Goal: Information Seeking & Learning: Learn about a topic

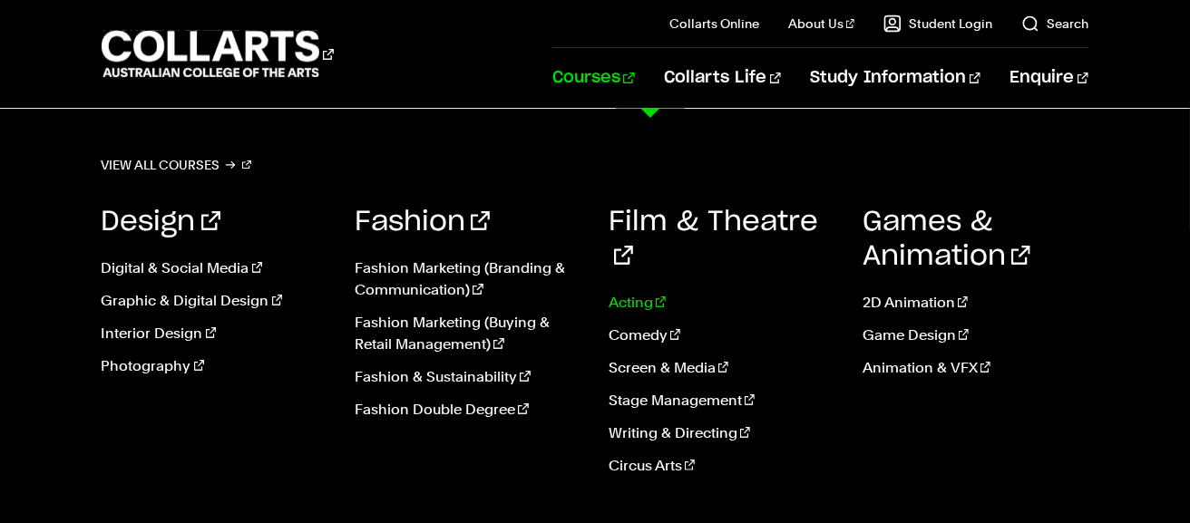
scroll to position [340, 0]
click at [909, 301] on link "2D Animation" at bounding box center [975, 303] width 227 height 22
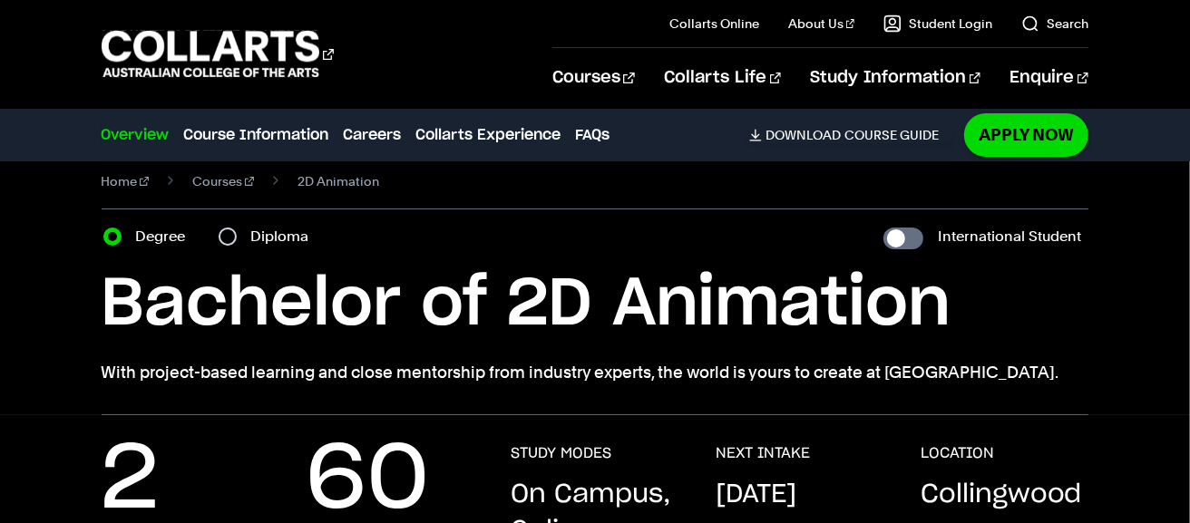
click at [908, 222] on section "Home Courses 2D Animation Course variant Degree Diploma International Student B…" at bounding box center [595, 278] width 987 height 276
click at [908, 231] on input "International Student" at bounding box center [903, 239] width 40 height 22
checkbox input "true"
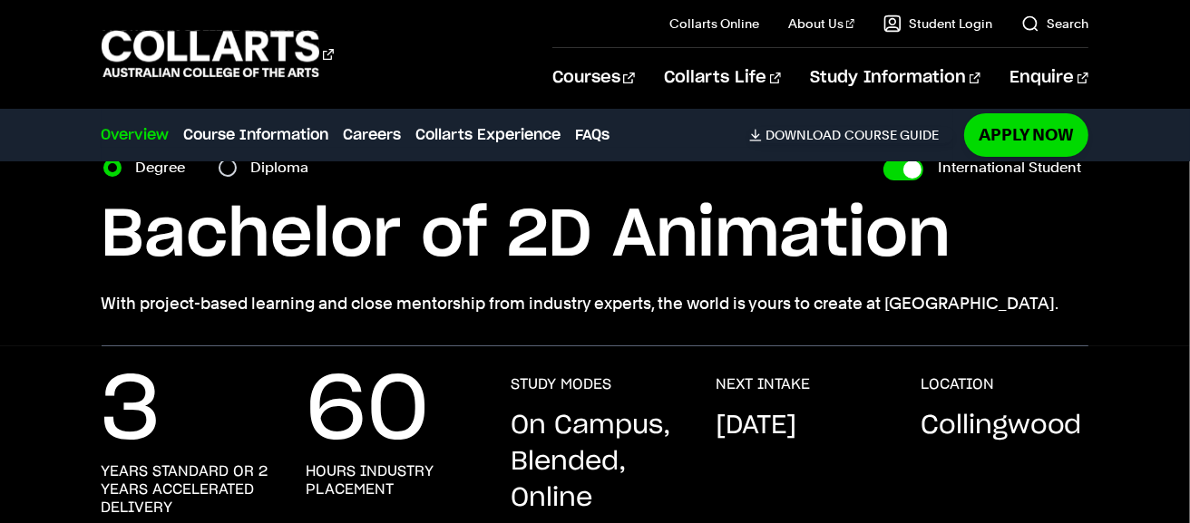
scroll to position [92, 0]
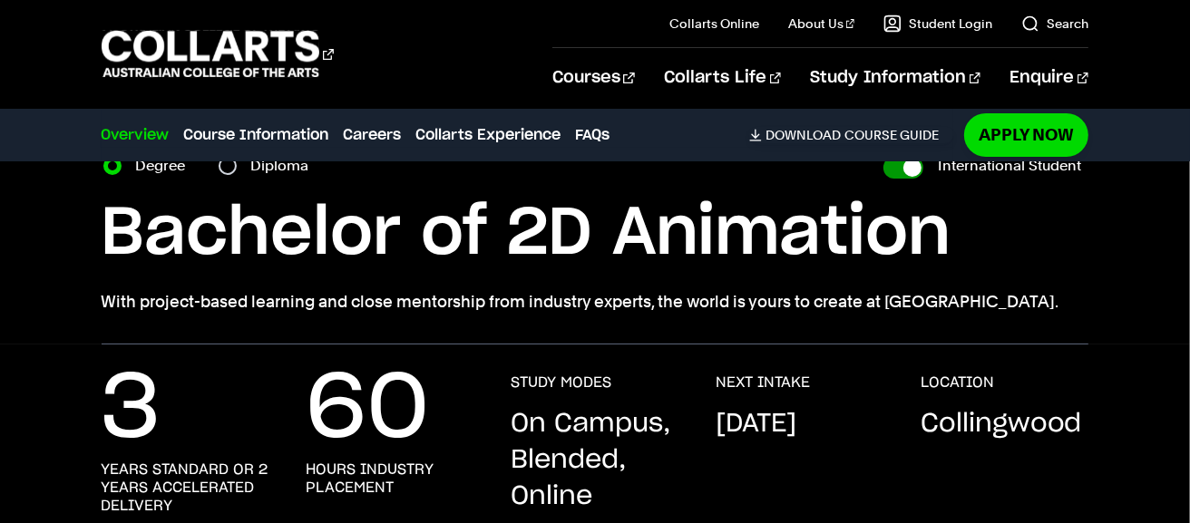
click at [912, 170] on input "International Student" at bounding box center [903, 168] width 40 height 22
checkbox input "false"
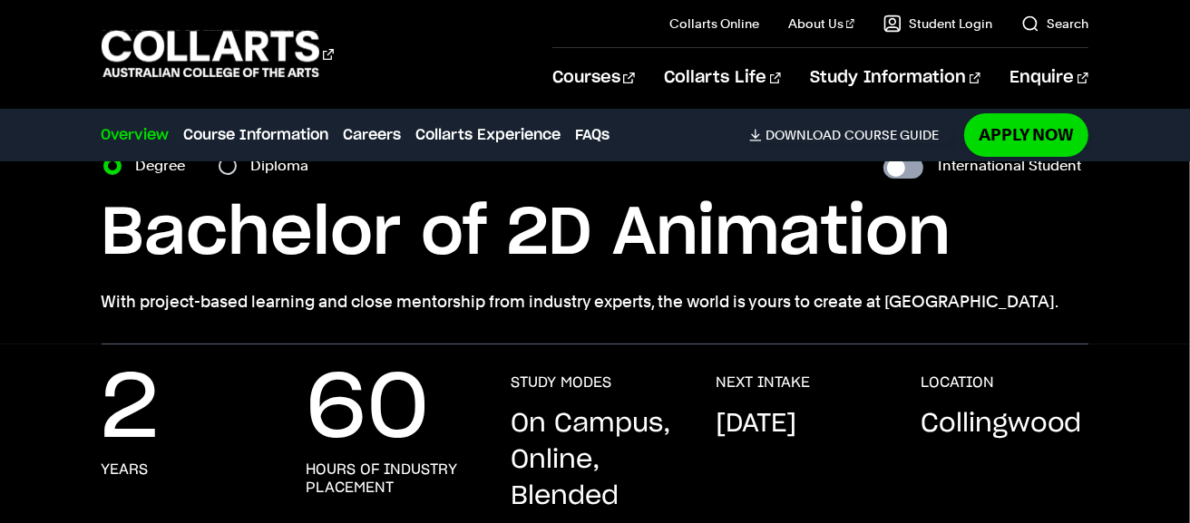
click at [912, 168] on input "International Student" at bounding box center [903, 168] width 40 height 22
checkbox input "true"
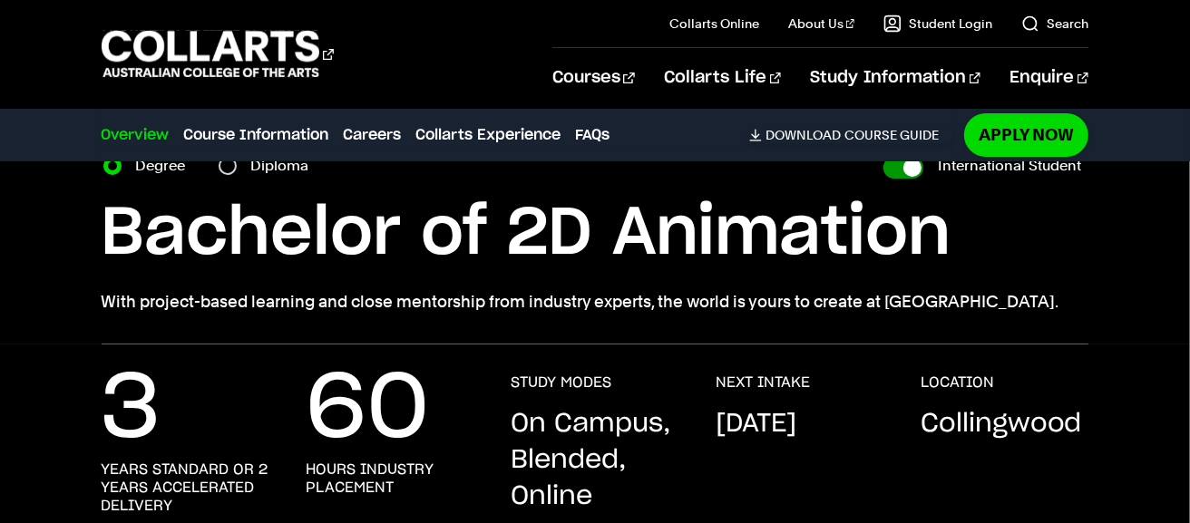
click at [909, 170] on input "International Student" at bounding box center [903, 168] width 40 height 22
checkbox input "false"
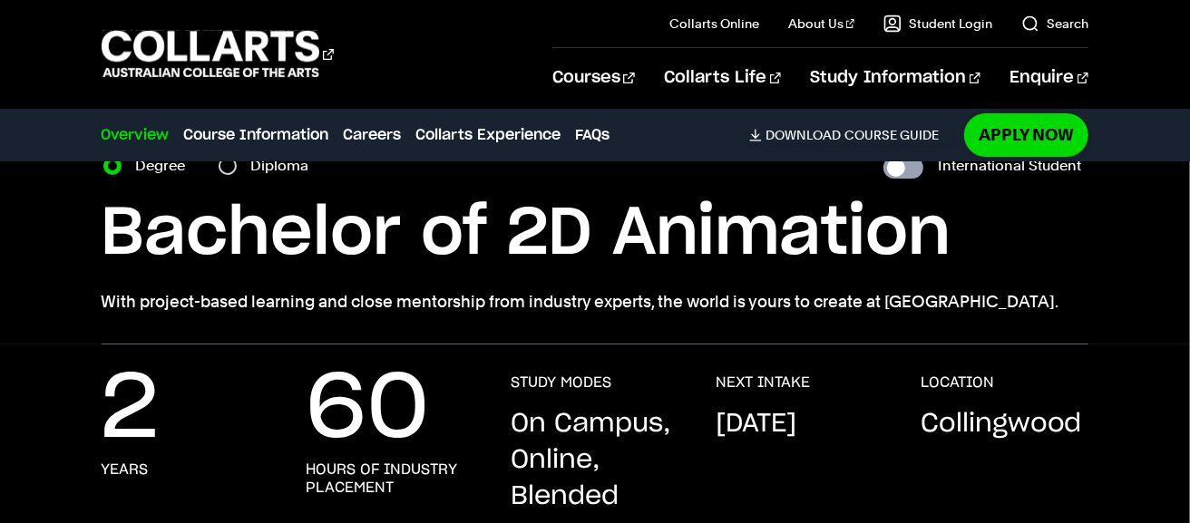
click at [909, 170] on input "International Student" at bounding box center [903, 168] width 40 height 22
checkbox input "true"
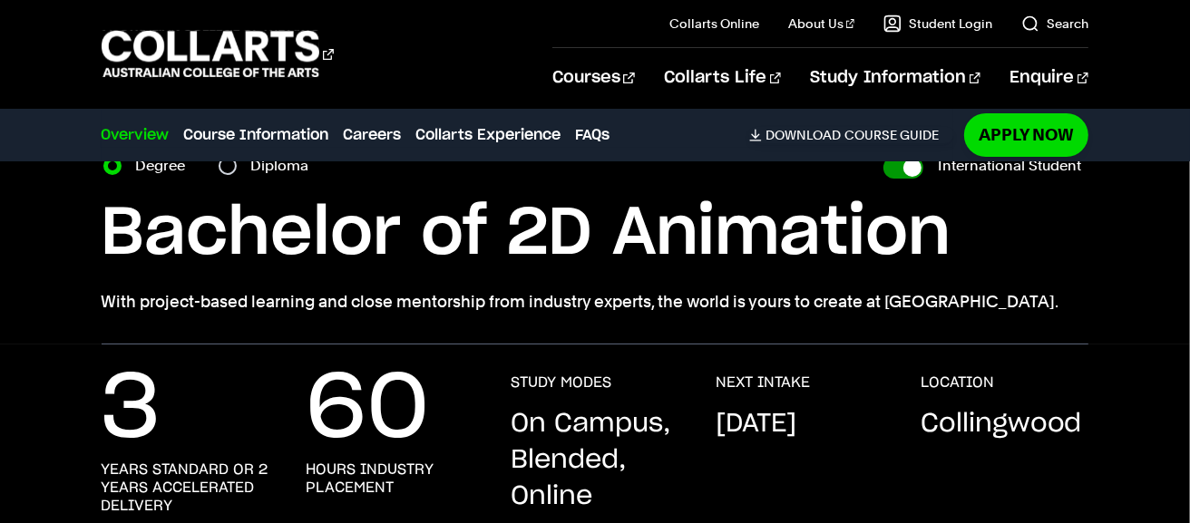
click at [909, 170] on input "International Student" at bounding box center [903, 168] width 40 height 22
checkbox input "false"
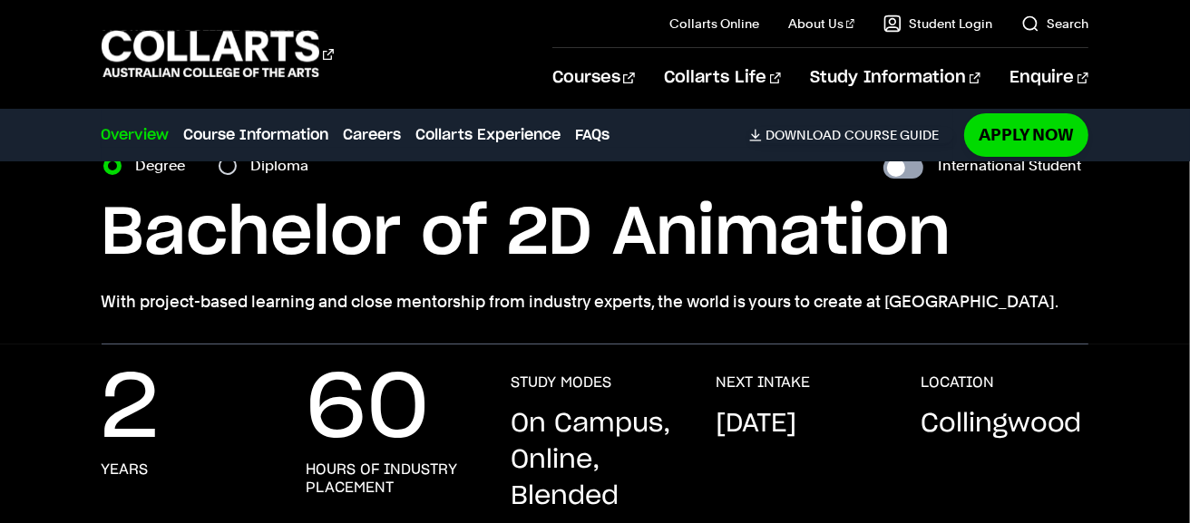
click at [909, 170] on input "International Student" at bounding box center [903, 168] width 40 height 22
checkbox input "true"
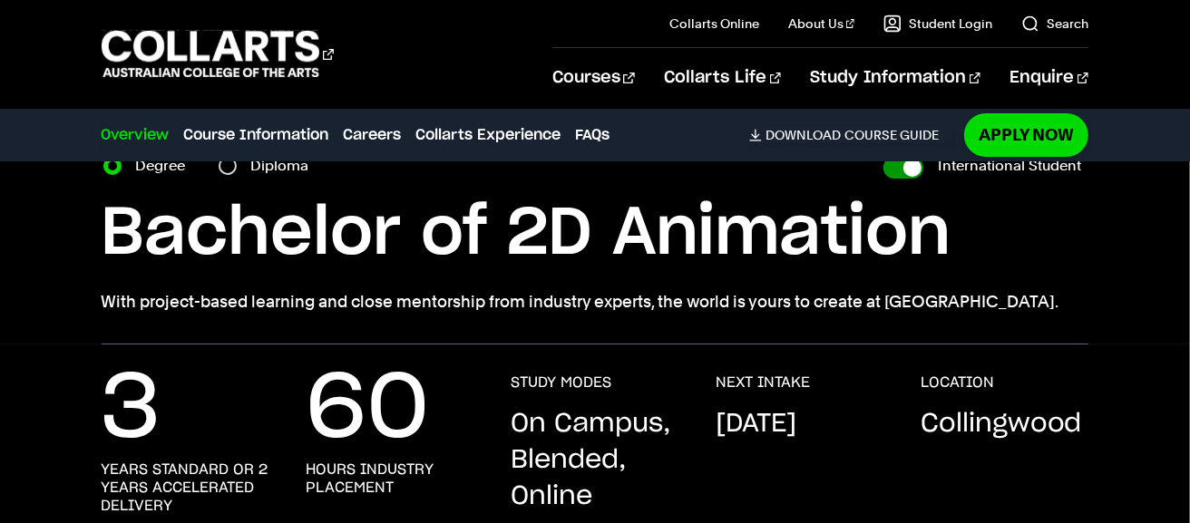
click at [909, 170] on input "International Student" at bounding box center [903, 168] width 40 height 22
checkbox input "false"
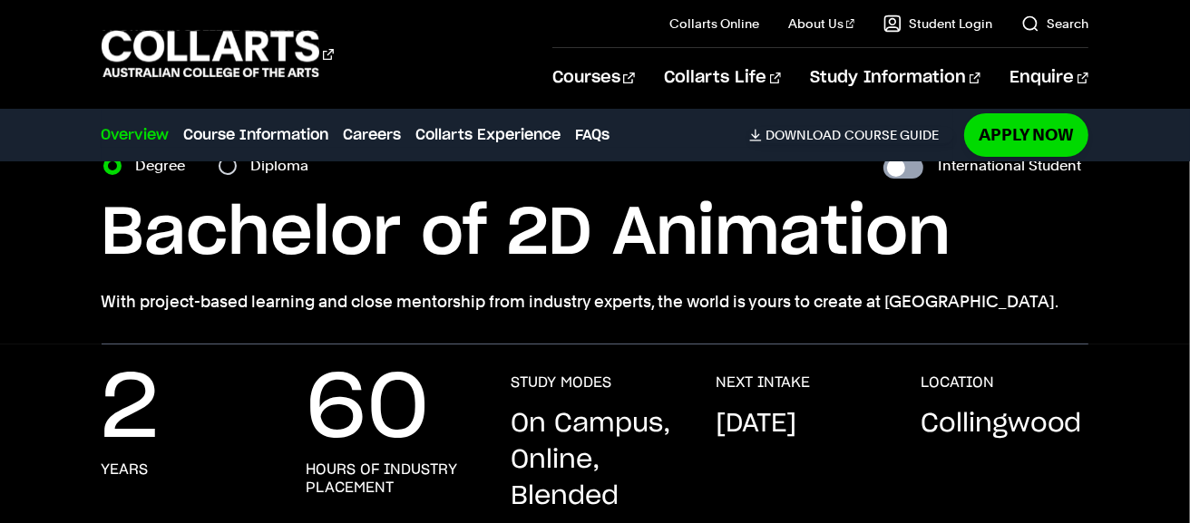
click at [909, 170] on input "International Student" at bounding box center [903, 168] width 40 height 22
checkbox input "true"
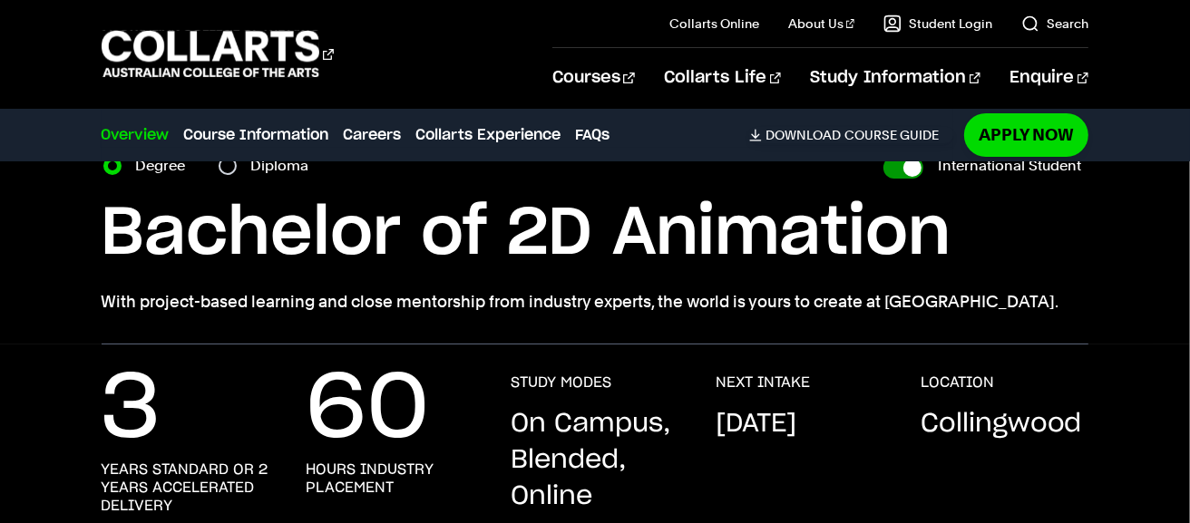
click at [909, 170] on input "International Student" at bounding box center [903, 168] width 40 height 22
checkbox input "false"
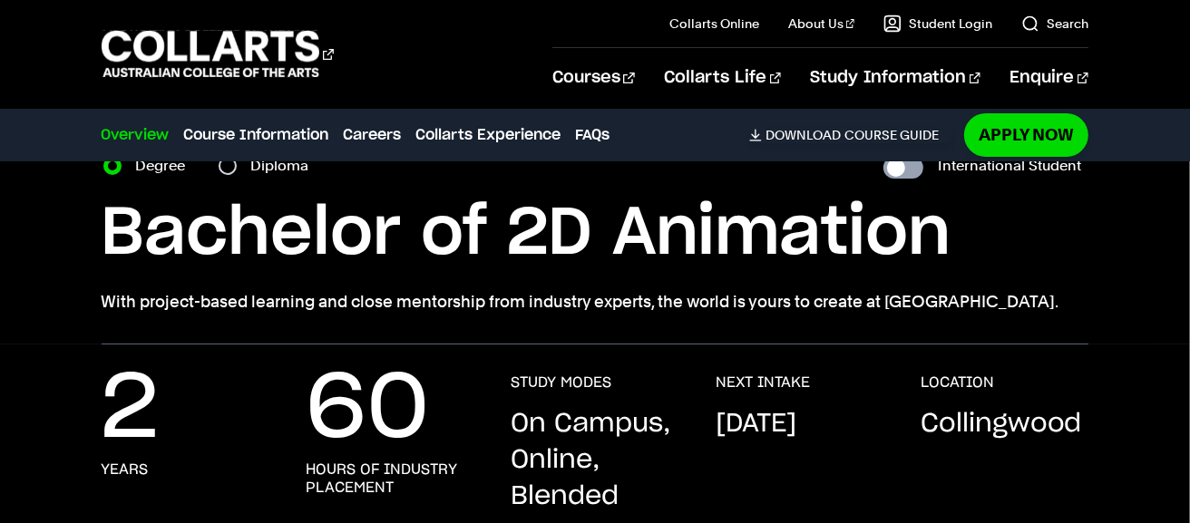
checkbox input "false"
click at [909, 170] on input "International Student" at bounding box center [903, 168] width 40 height 22
checkbox input "true"
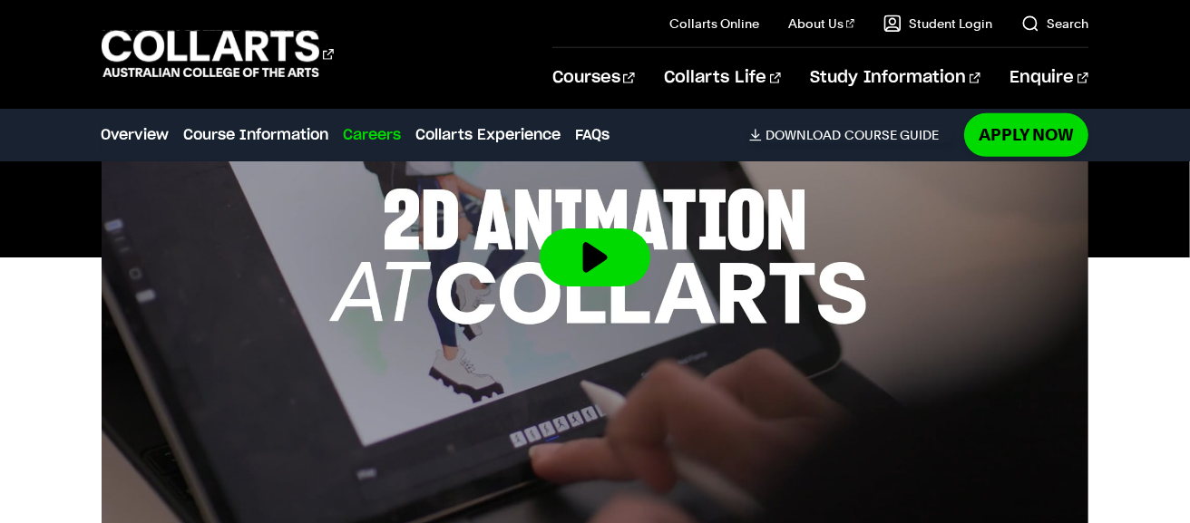
scroll to position [666, 0]
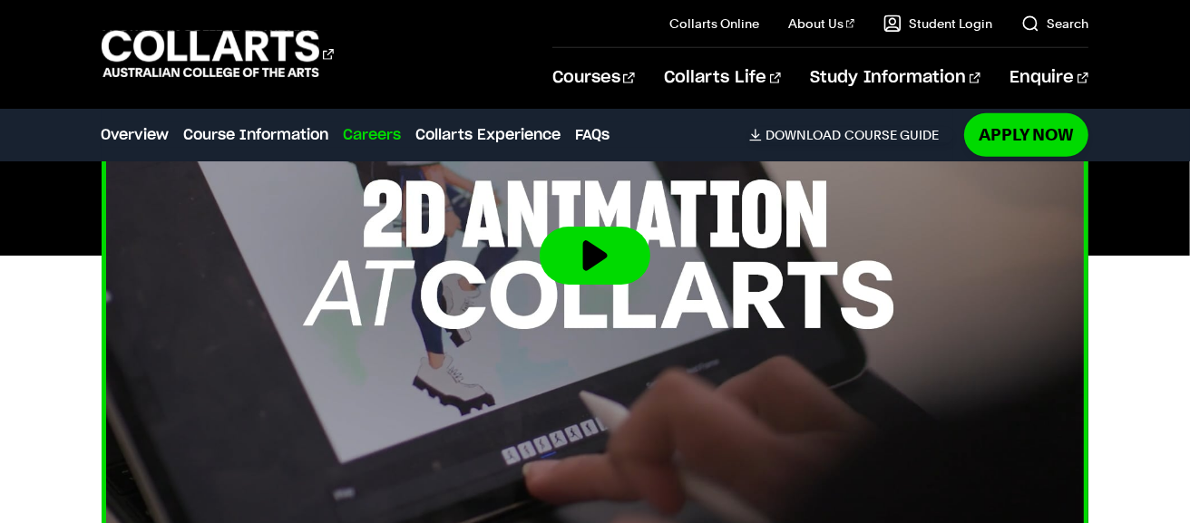
click at [611, 237] on button at bounding box center [595, 256] width 111 height 58
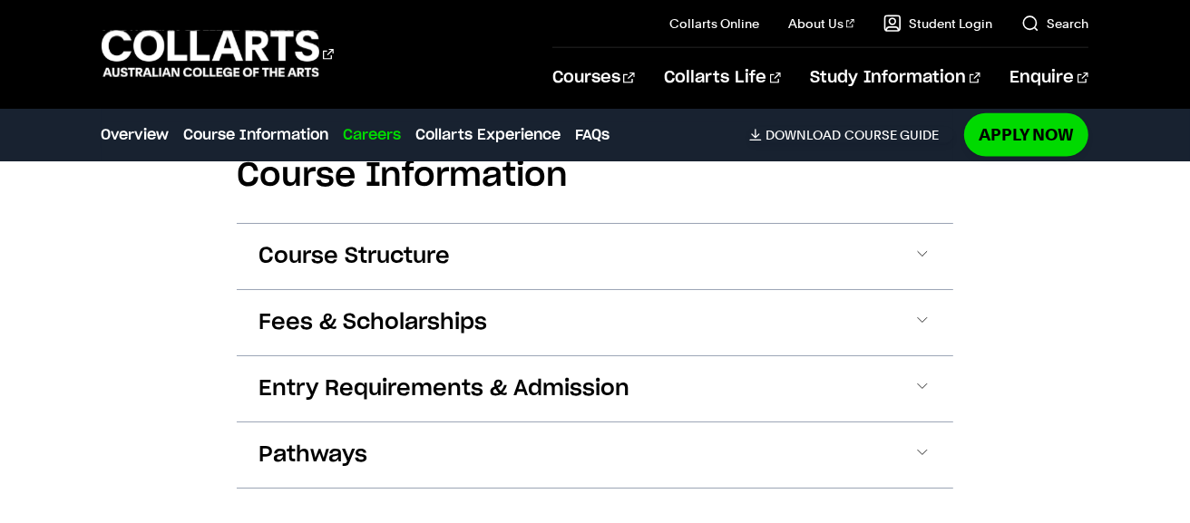
scroll to position [1801, 0]
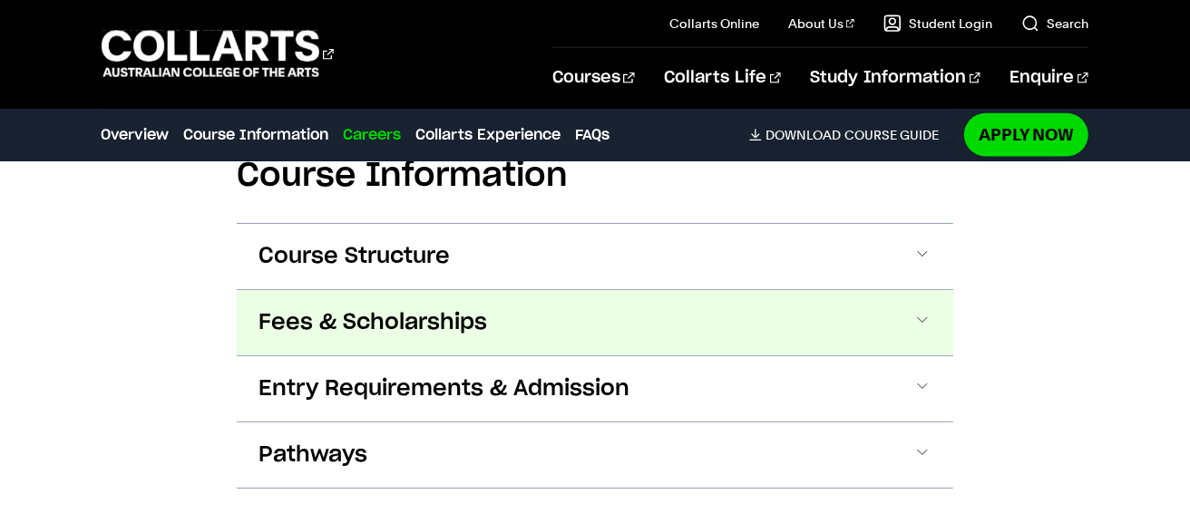
click at [0, 0] on button "Fees & Scholarships" at bounding box center [0, 0] width 0 height 0
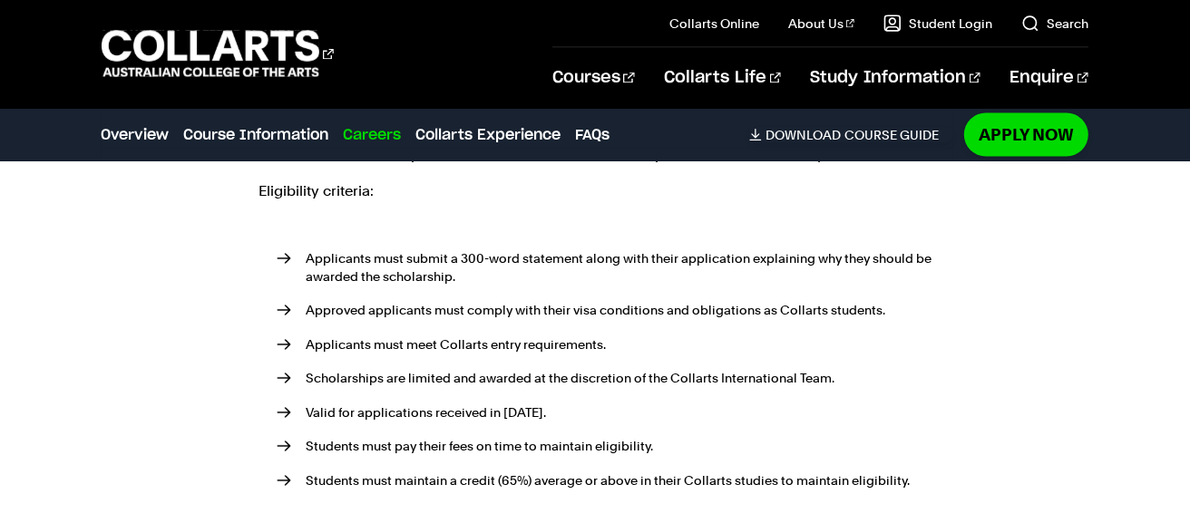
scroll to position [2299, 0]
click at [544, 325] on ul "Applicants must submit a 300-word statement along with their application explai…" at bounding box center [594, 367] width 673 height 301
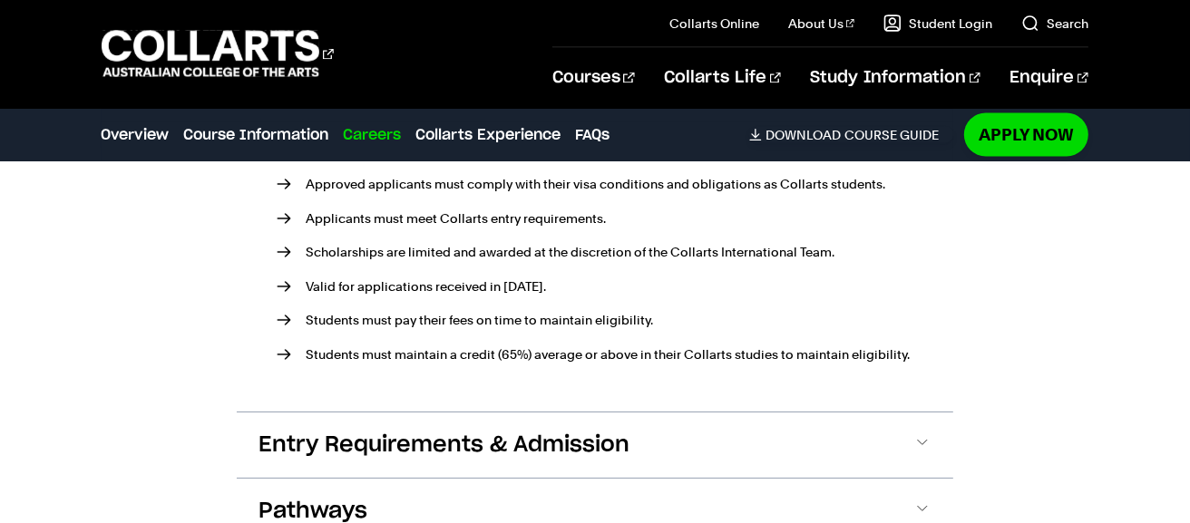
scroll to position [2426, 0]
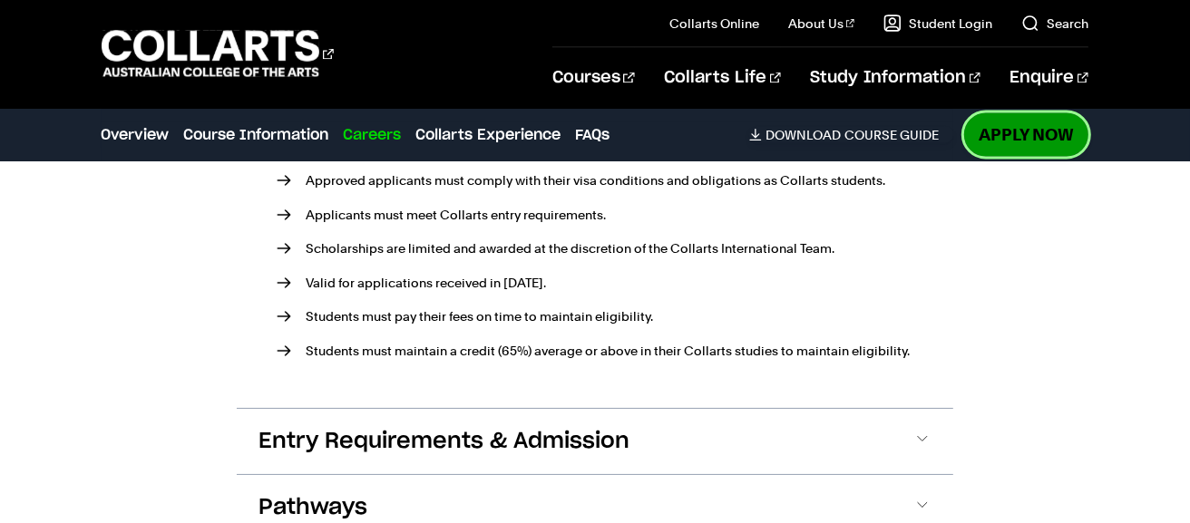
click at [1008, 127] on link "Apply Now" at bounding box center [1026, 134] width 124 height 43
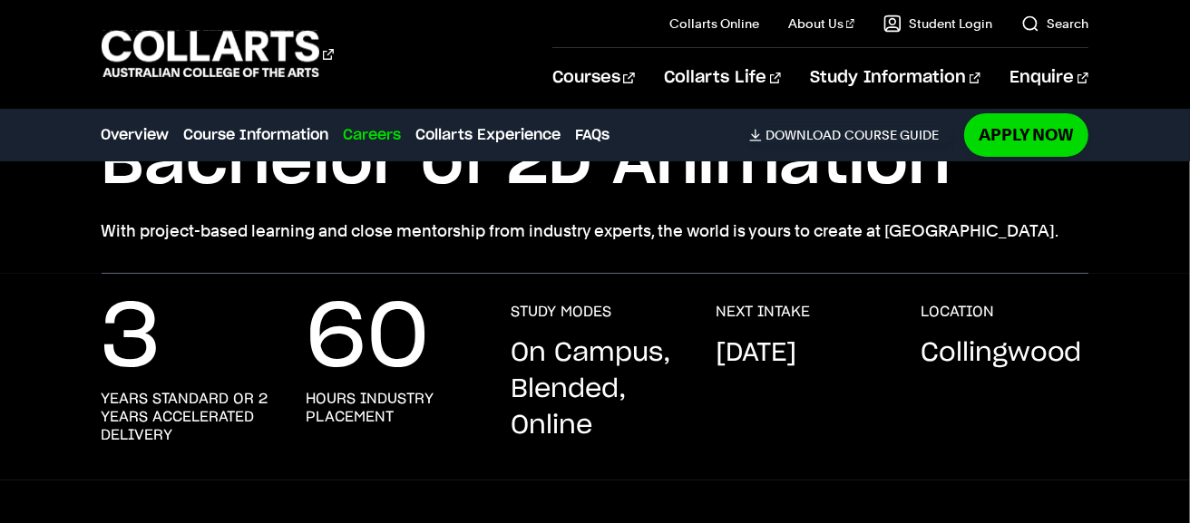
scroll to position [166, 0]
